Goal: Task Accomplishment & Management: Manage account settings

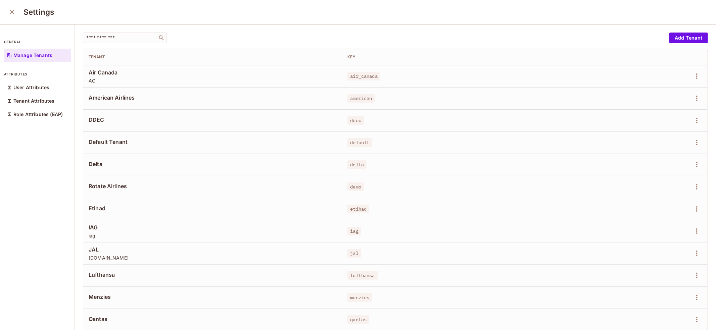
scroll to position [57, 0]
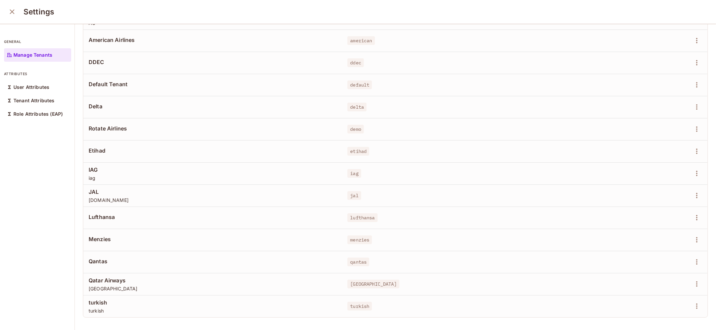
click at [10, 8] on icon "close" at bounding box center [12, 12] width 8 height 8
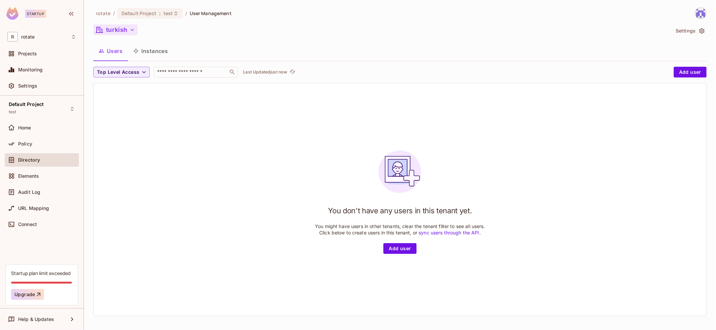
click at [124, 31] on button "turkish" at bounding box center [115, 29] width 44 height 11
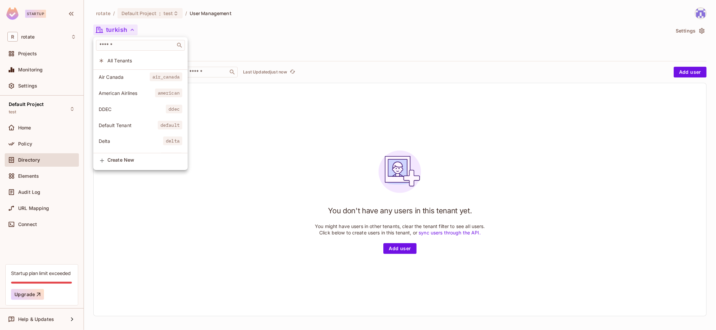
click at [138, 60] on span "All Tenants" at bounding box center [144, 60] width 75 height 6
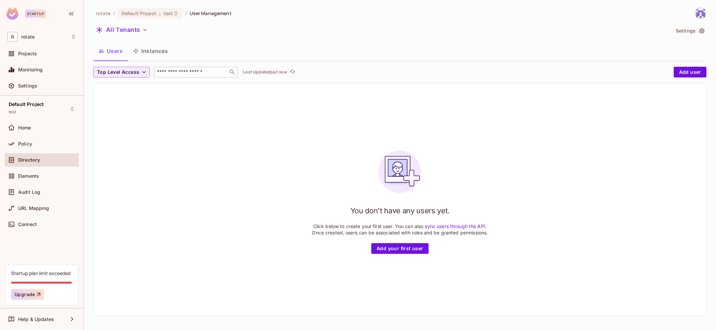
click at [178, 76] on div "​" at bounding box center [196, 72] width 84 height 11
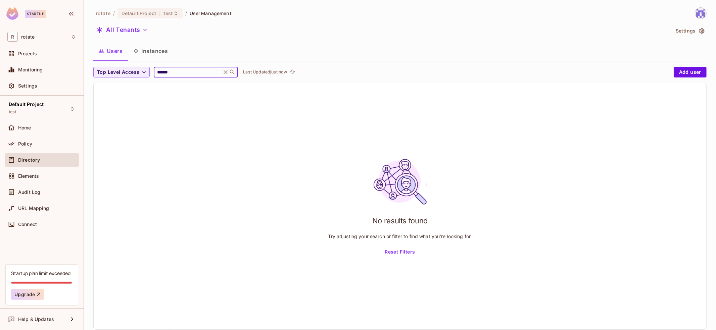
type input "******"
click at [277, 34] on div "All Tenants" at bounding box center [381, 30] width 576 height 13
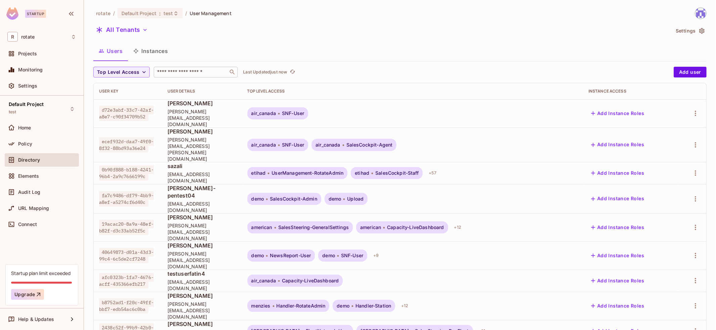
click at [190, 73] on input "text" at bounding box center [191, 72] width 70 height 7
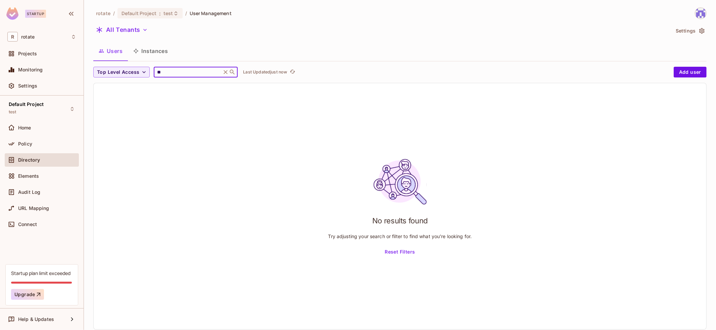
type input "*"
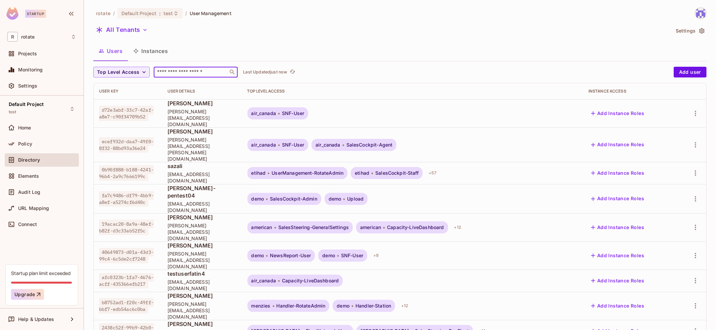
click at [558, 36] on div "All Tenants" at bounding box center [381, 30] width 576 height 13
click at [191, 73] on input "text" at bounding box center [191, 72] width 70 height 7
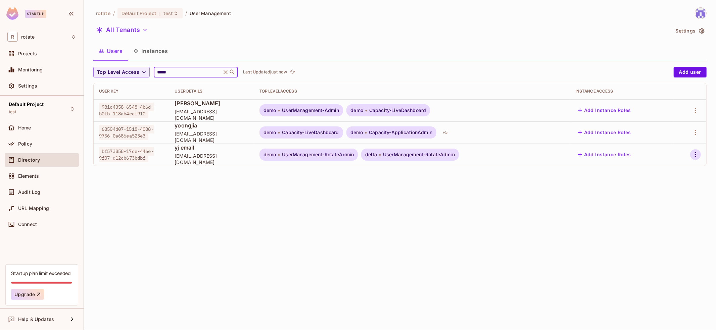
type input "*****"
click at [698, 155] on icon "button" at bounding box center [695, 155] width 8 height 8
click at [677, 184] on div "Top Level Roles" at bounding box center [670, 184] width 36 height 7
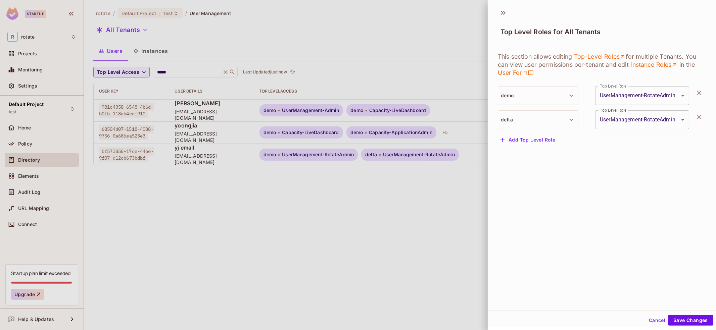
click at [548, 141] on button "Add Top Level Role" at bounding box center [528, 140] width 60 height 11
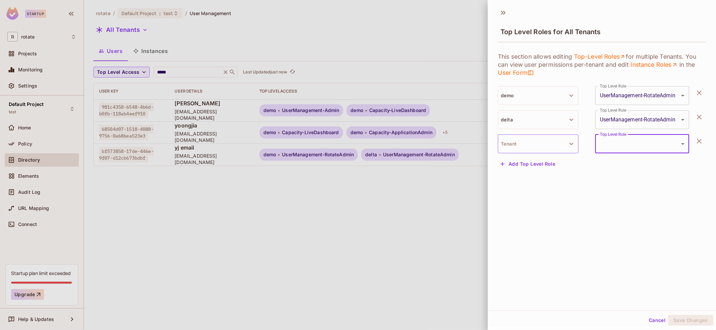
click at [551, 141] on button "Tenant" at bounding box center [538, 144] width 81 height 19
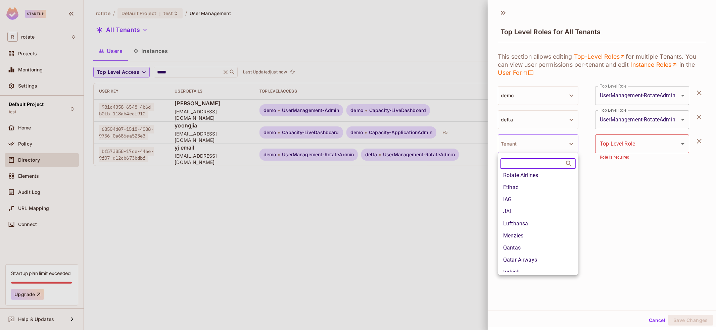
scroll to position [64, 0]
click at [533, 187] on li "Etihad" at bounding box center [538, 186] width 81 height 12
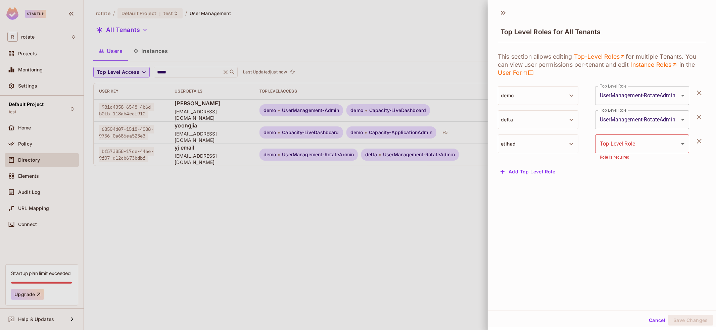
click at [635, 142] on body "Startup R rotate Projects Monitoring Settings Default Project test Home Policy …" at bounding box center [358, 165] width 716 height 330
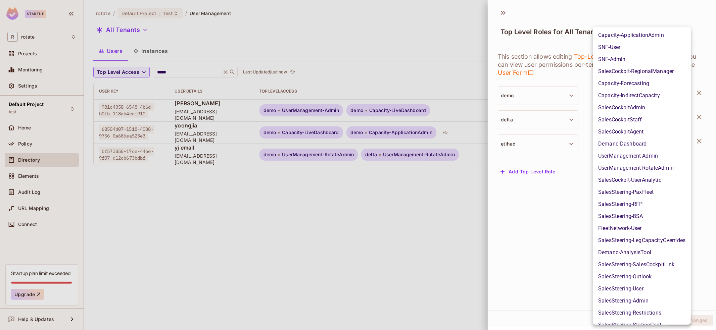
scroll to position [315, 0]
click at [671, 166] on li "UserManagement-RotateAdmin" at bounding box center [641, 168] width 98 height 12
type input "**********"
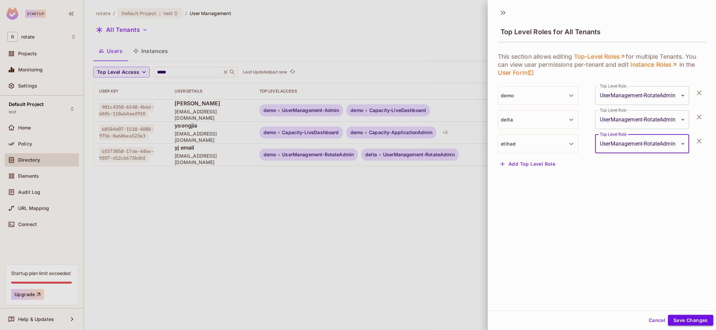
click at [676, 317] on button "Save Changes" at bounding box center [690, 320] width 45 height 11
